Goal: Check status

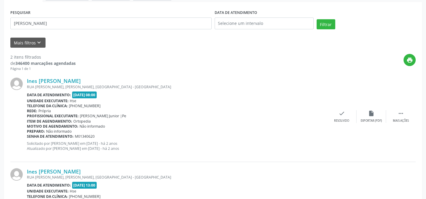
scroll to position [35, 0]
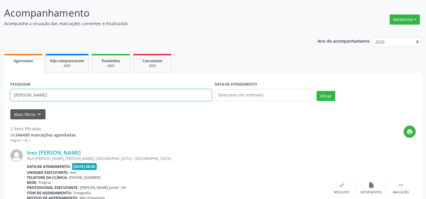
click at [57, 93] on input "[PERSON_NAME]" at bounding box center [110, 95] width 201 height 12
type input "i"
type input "38871637453"
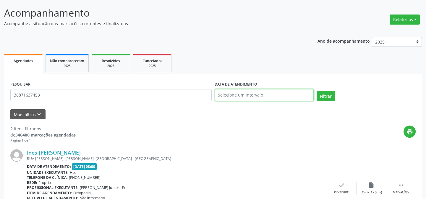
click at [240, 93] on input "text" at bounding box center [264, 95] width 99 height 12
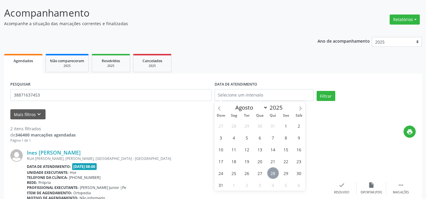
click at [273, 173] on span "28" at bounding box center [273, 173] width 12 height 12
type input "[DATE]"
click at [273, 173] on span "28" at bounding box center [273, 173] width 12 height 12
select select "7"
drag, startPoint x: 239, startPoint y: 93, endPoint x: 206, endPoint y: 96, distance: 32.7
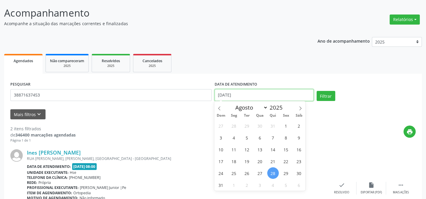
click at [206, 96] on div "PESQUISAR 38871637453 DATA DE ATENDIMENTO [DATE] Filtrar" at bounding box center [213, 92] width 408 height 25
click at [328, 95] on button "Filtrar" at bounding box center [326, 96] width 19 height 10
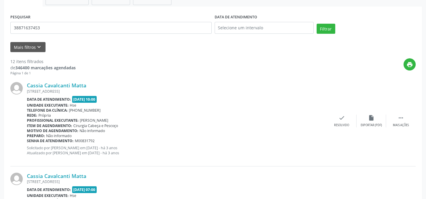
scroll to position [45, 0]
